Goal: Navigation & Orientation: Find specific page/section

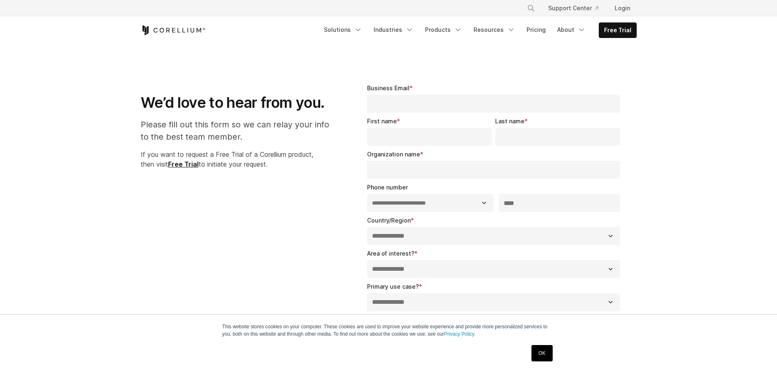
select select "**"
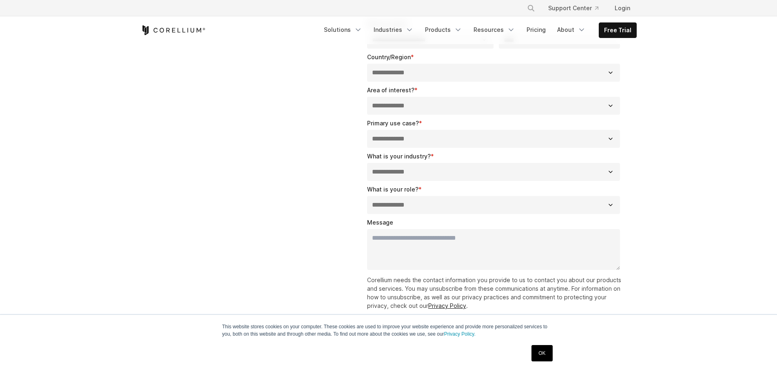
scroll to position [286, 0]
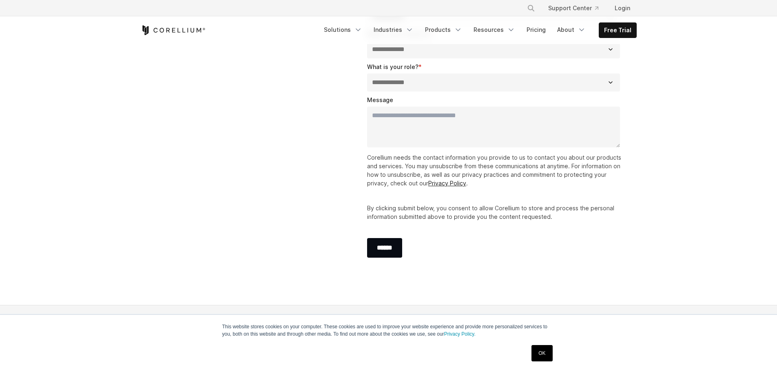
click at [536, 354] on link "OK" at bounding box center [542, 353] width 21 height 16
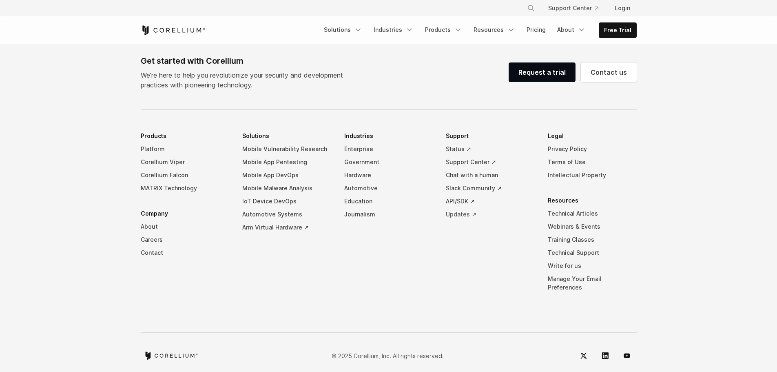
scroll to position [577, 0]
click at [570, 265] on link "Write for us" at bounding box center [592, 264] width 89 height 13
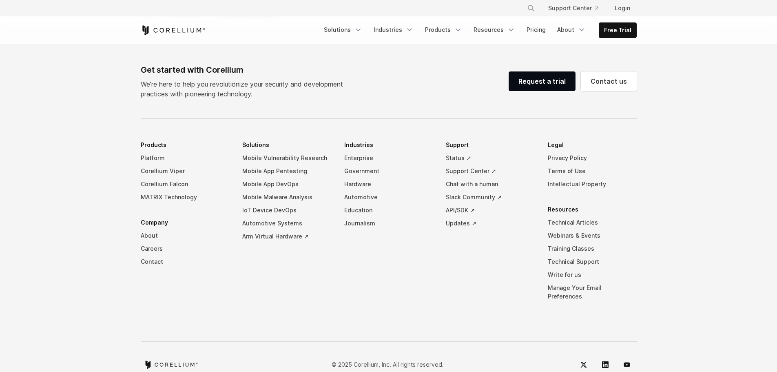
scroll to position [1689, 0]
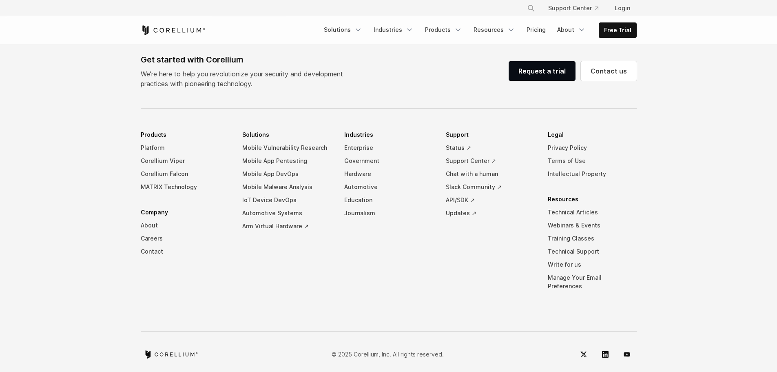
click at [564, 161] on link "Terms of Use" at bounding box center [592, 160] width 89 height 13
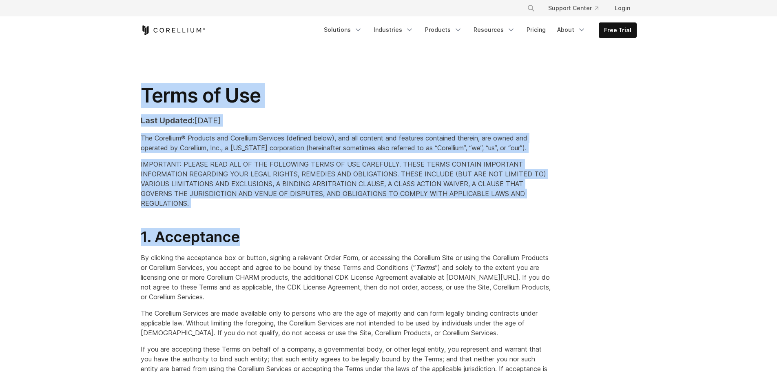
drag, startPoint x: 777, startPoint y: 17, endPoint x: 753, endPoint y: 224, distance: 208.2
